Goal: Task Accomplishment & Management: Manage account settings

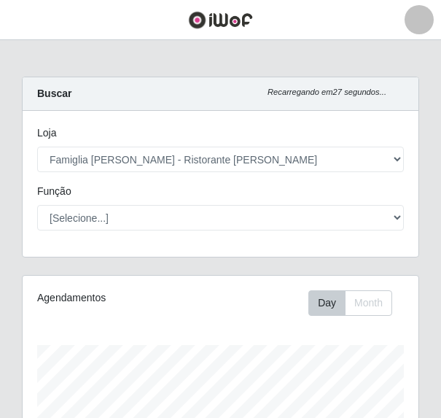
select select "267"
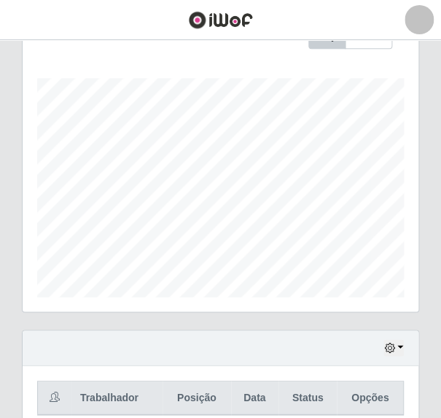
scroll to position [303, 395]
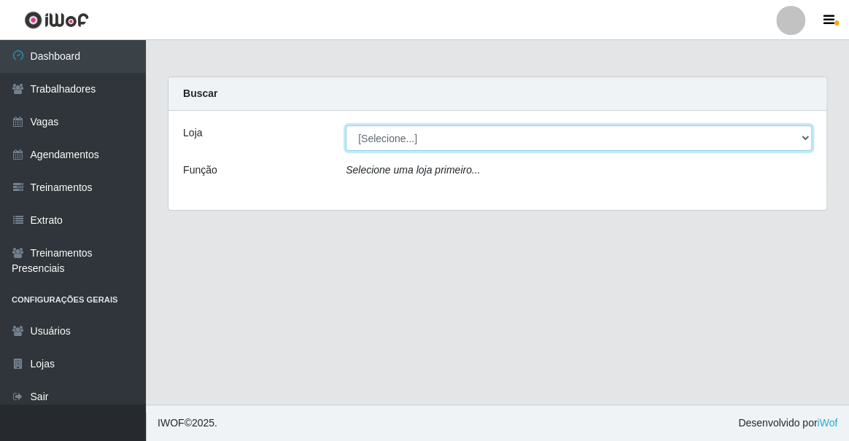
click at [500, 141] on select "[Selecione...] Famiglia [PERSON_NAME] - Ristorante [PERSON_NAME]" at bounding box center [579, 138] width 466 height 26
select select "267"
click at [346, 125] on select "[Selecione...] Famiglia [PERSON_NAME] - Ristorante [PERSON_NAME]" at bounding box center [579, 138] width 466 height 26
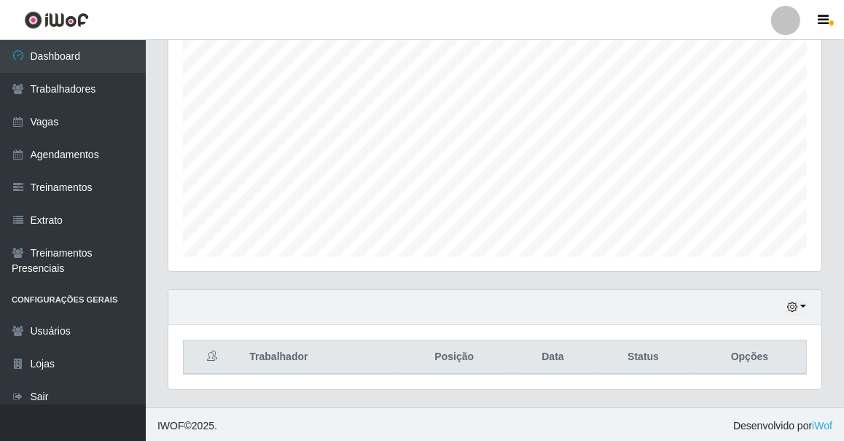
scroll to position [267, 0]
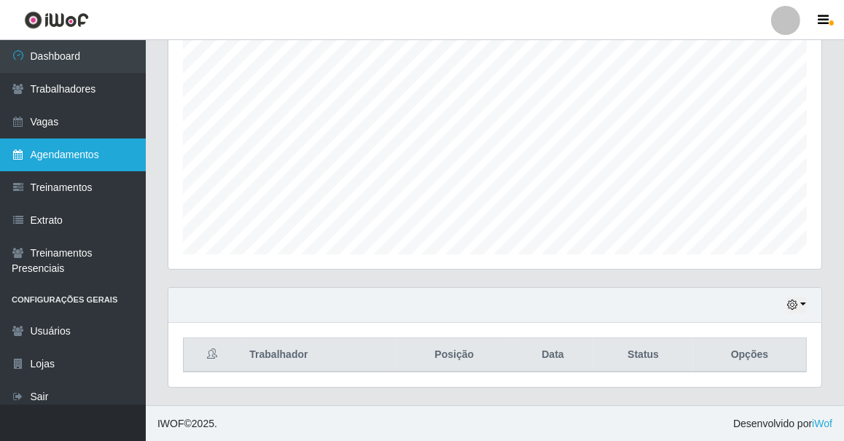
click at [106, 154] on link "Agendamentos" at bounding box center [73, 155] width 146 height 33
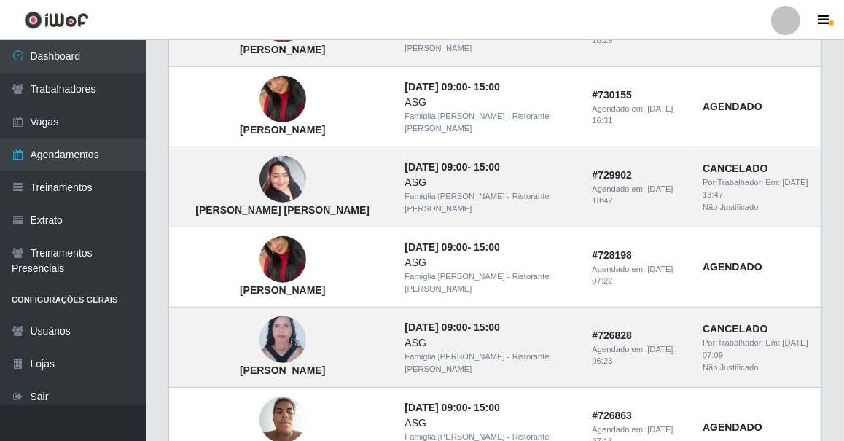
scroll to position [1060, 0]
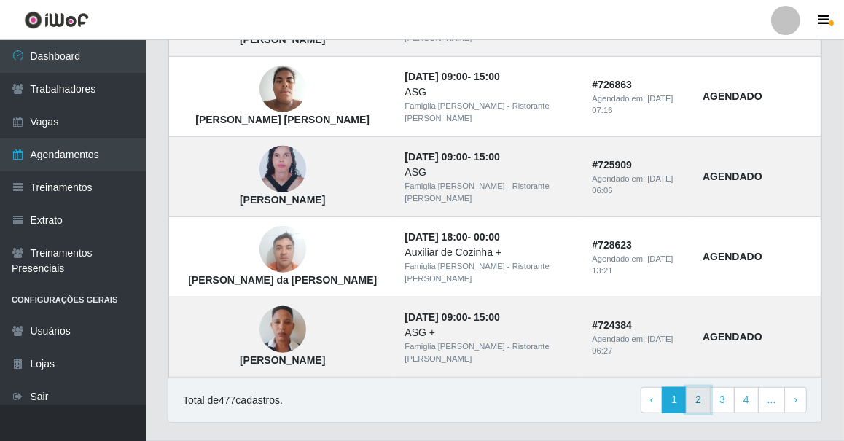
click at [701, 389] on link "2" at bounding box center [698, 400] width 25 height 26
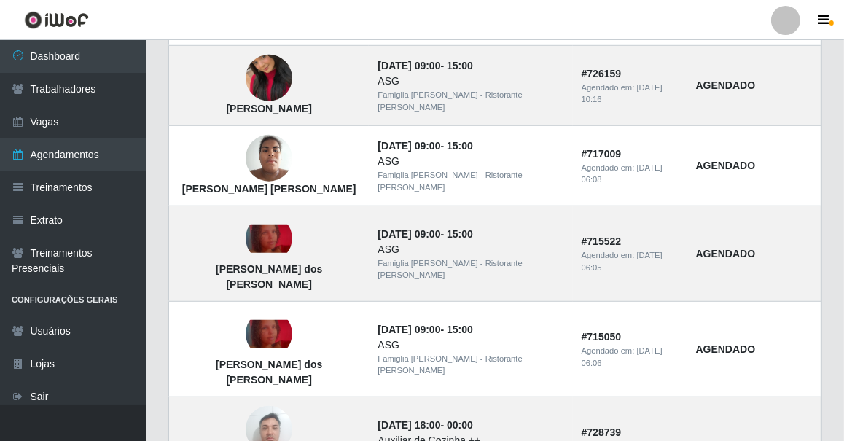
scroll to position [1079, 0]
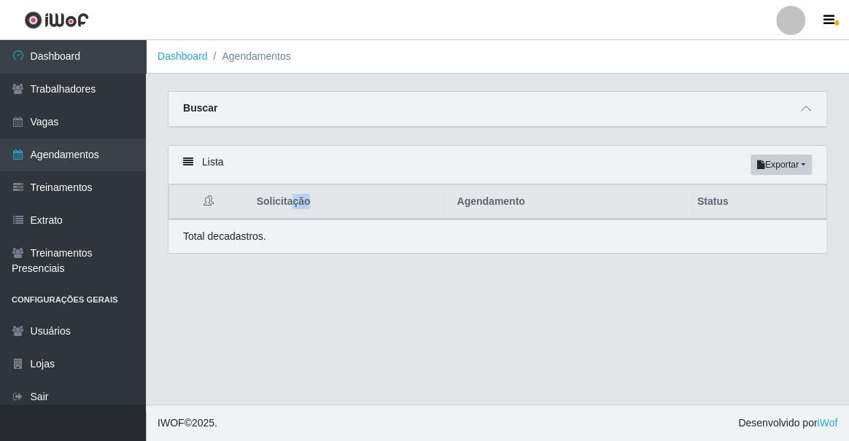
drag, startPoint x: 289, startPoint y: 200, endPoint x: 318, endPoint y: 202, distance: 28.5
click at [315, 200] on th "Solicitação" at bounding box center [348, 202] width 200 height 34
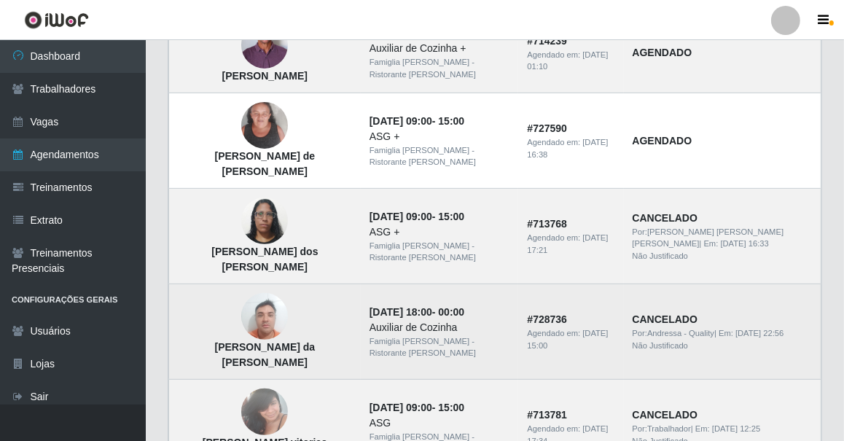
scroll to position [530, 0]
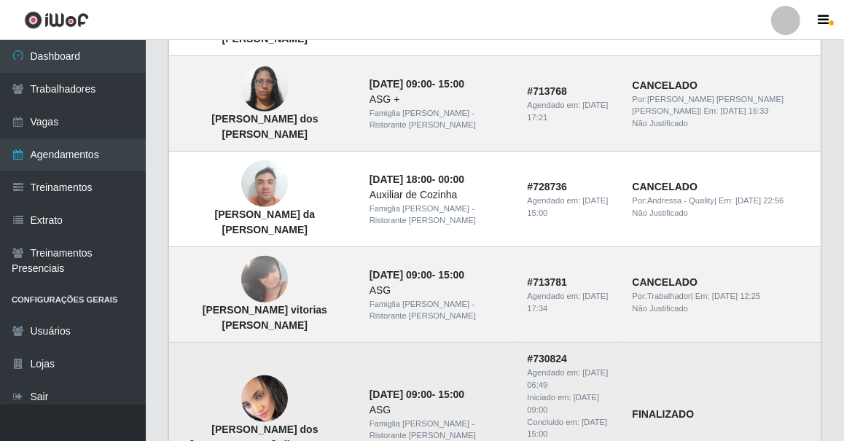
click at [265, 373] on img at bounding box center [264, 398] width 47 height 51
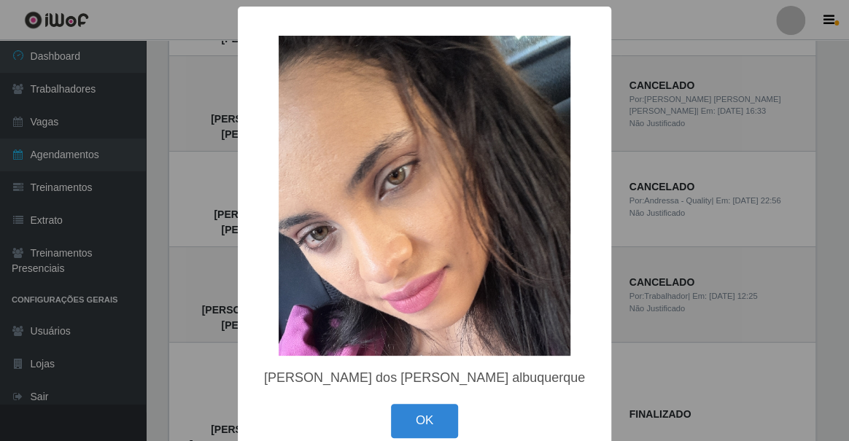
click at [194, 303] on div "× Nayane oliveira dos santos albuquerque OK Cancel" at bounding box center [424, 220] width 849 height 441
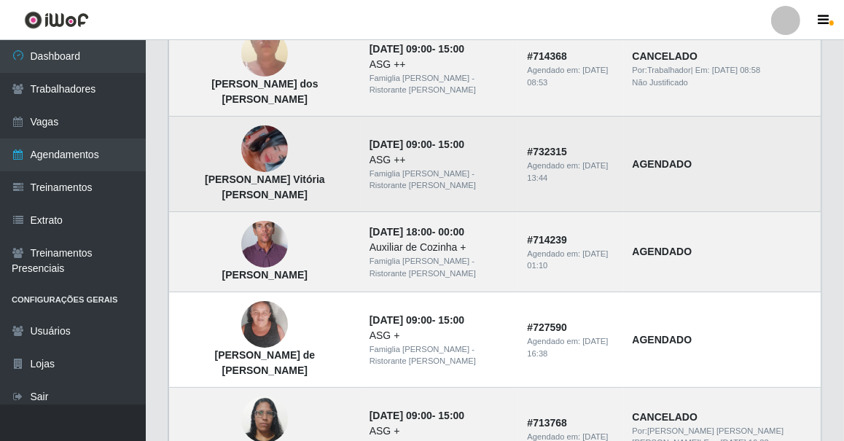
scroll to position [66, 0]
